Goal: Browse casually

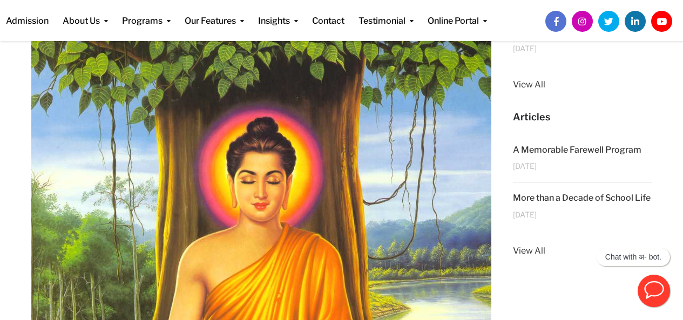
scroll to position [184, 0]
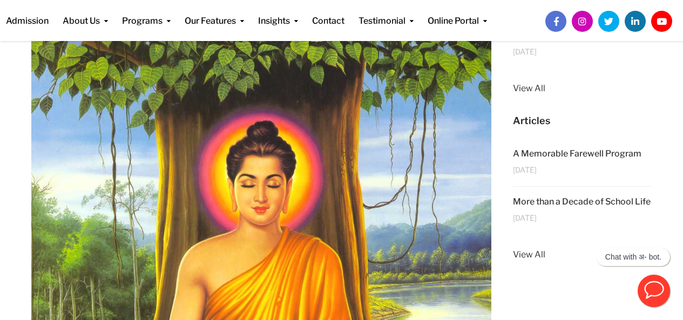
drag, startPoint x: 417, startPoint y: 174, endPoint x: 331, endPoint y: 153, distance: 88.9
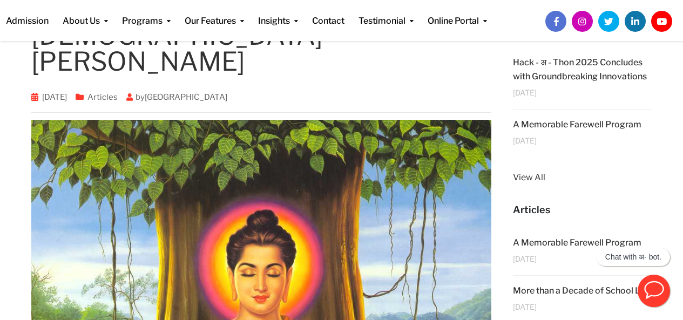
scroll to position [76, 0]
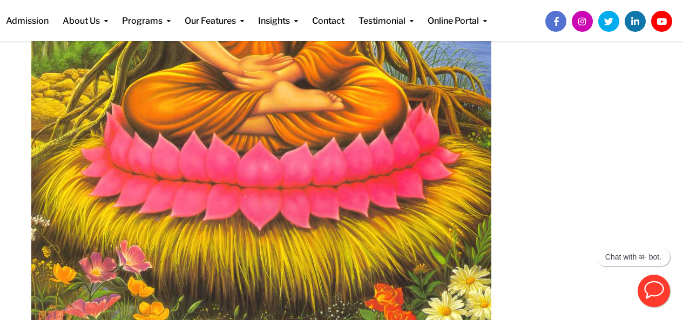
scroll to position [562, 0]
